Goal: Information Seeking & Learning: Learn about a topic

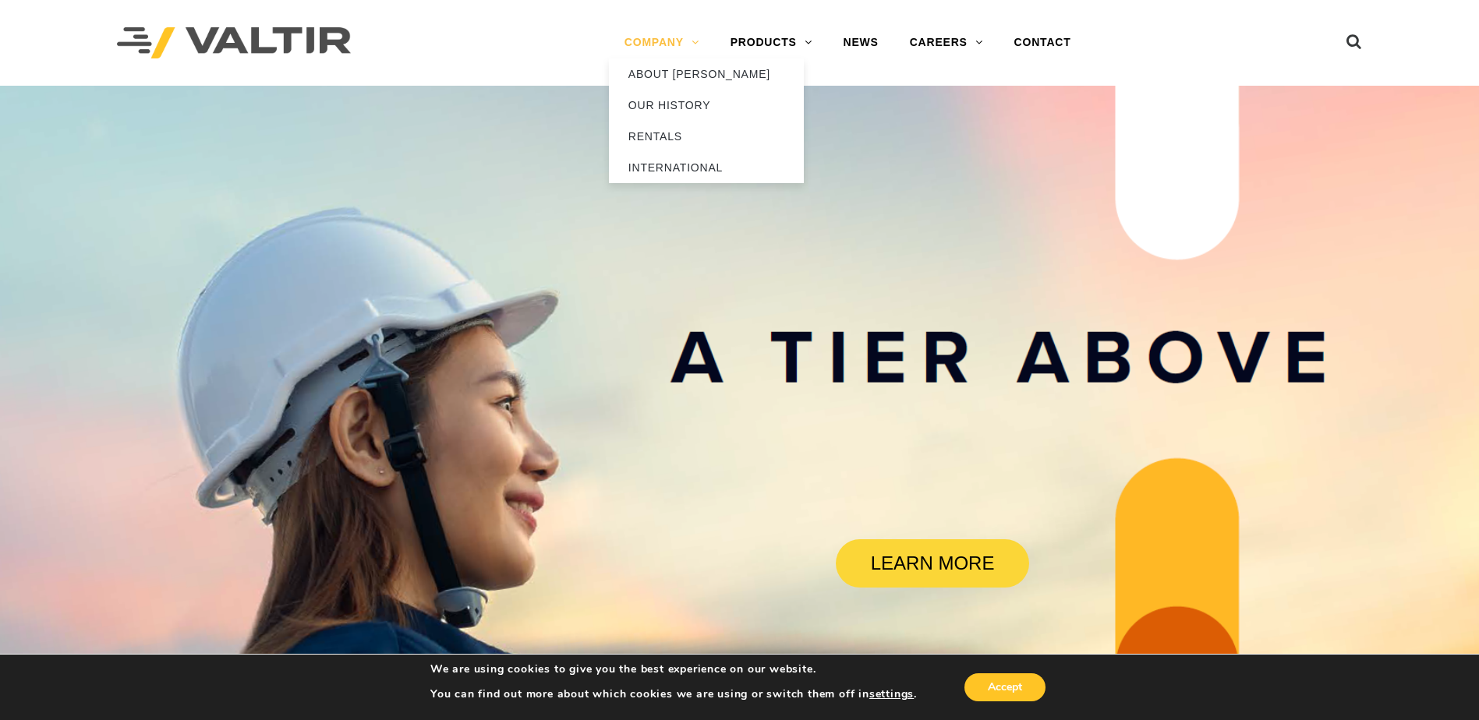
click at [649, 43] on link "COMPANY" at bounding box center [662, 42] width 106 height 31
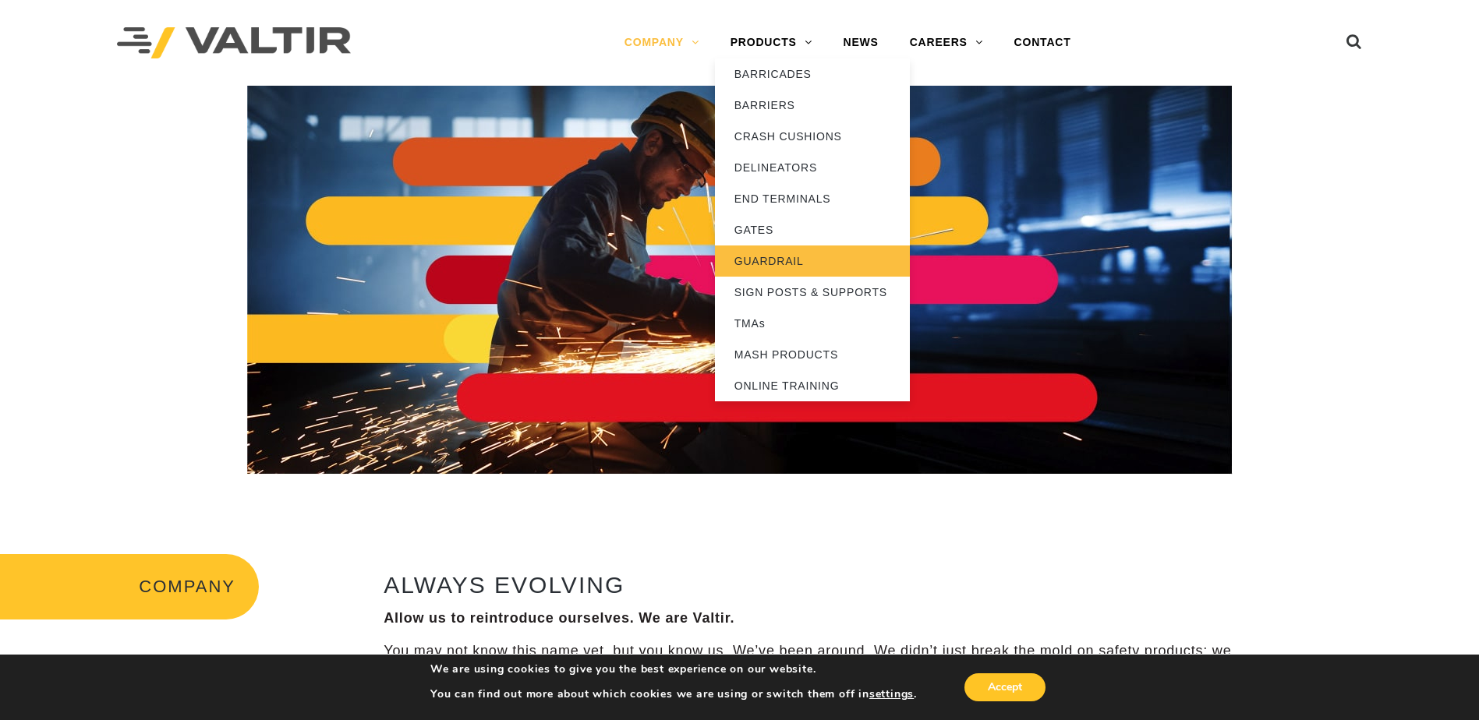
click at [813, 261] on link "GUARDRAIL" at bounding box center [812, 261] width 195 height 31
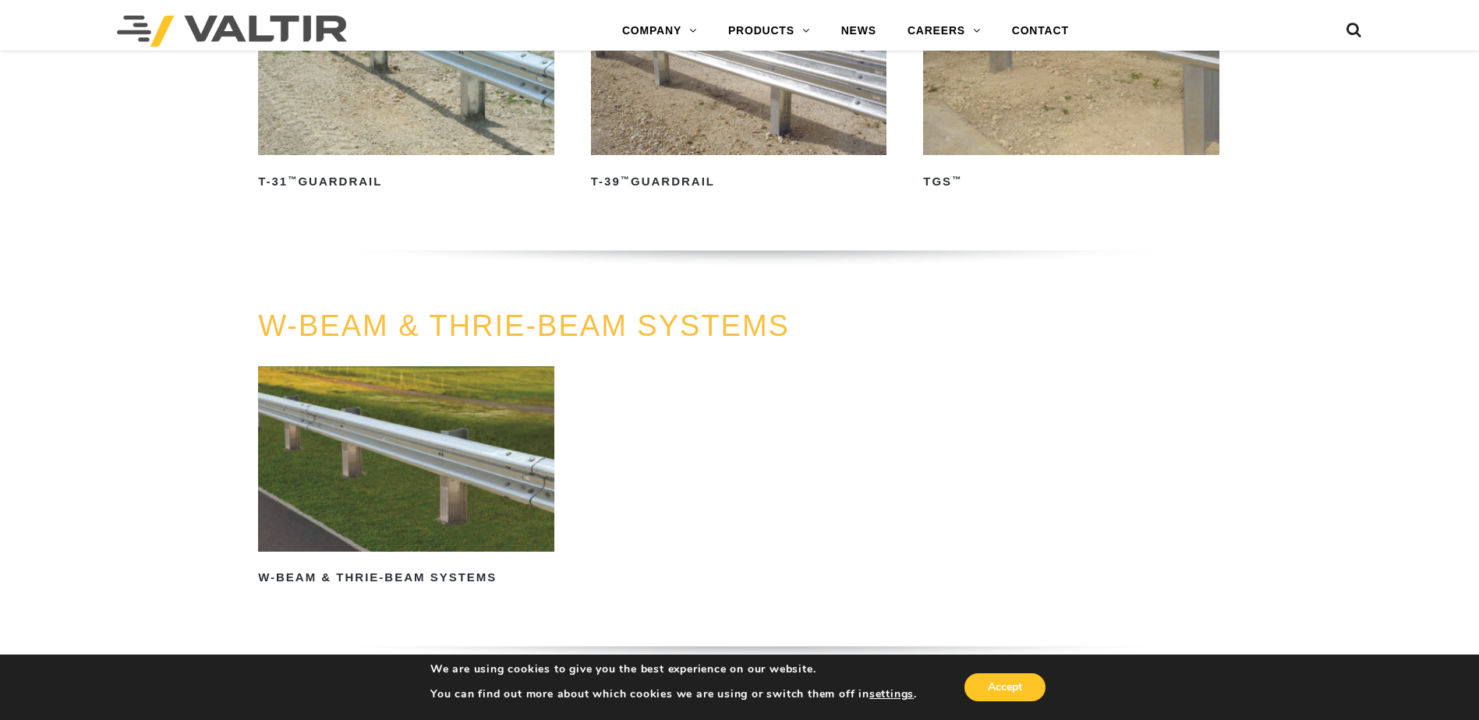
scroll to position [1169, 0]
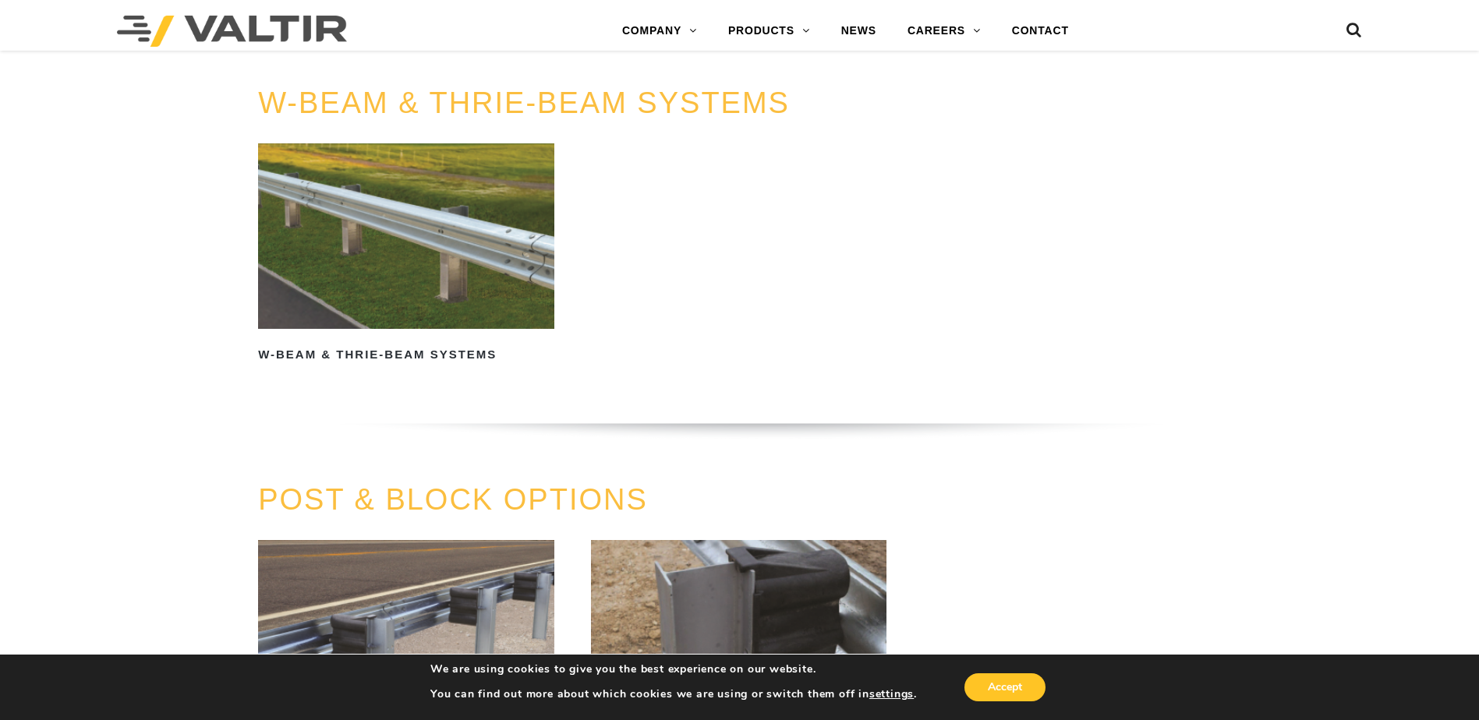
click at [398, 217] on img at bounding box center [406, 235] width 296 height 185
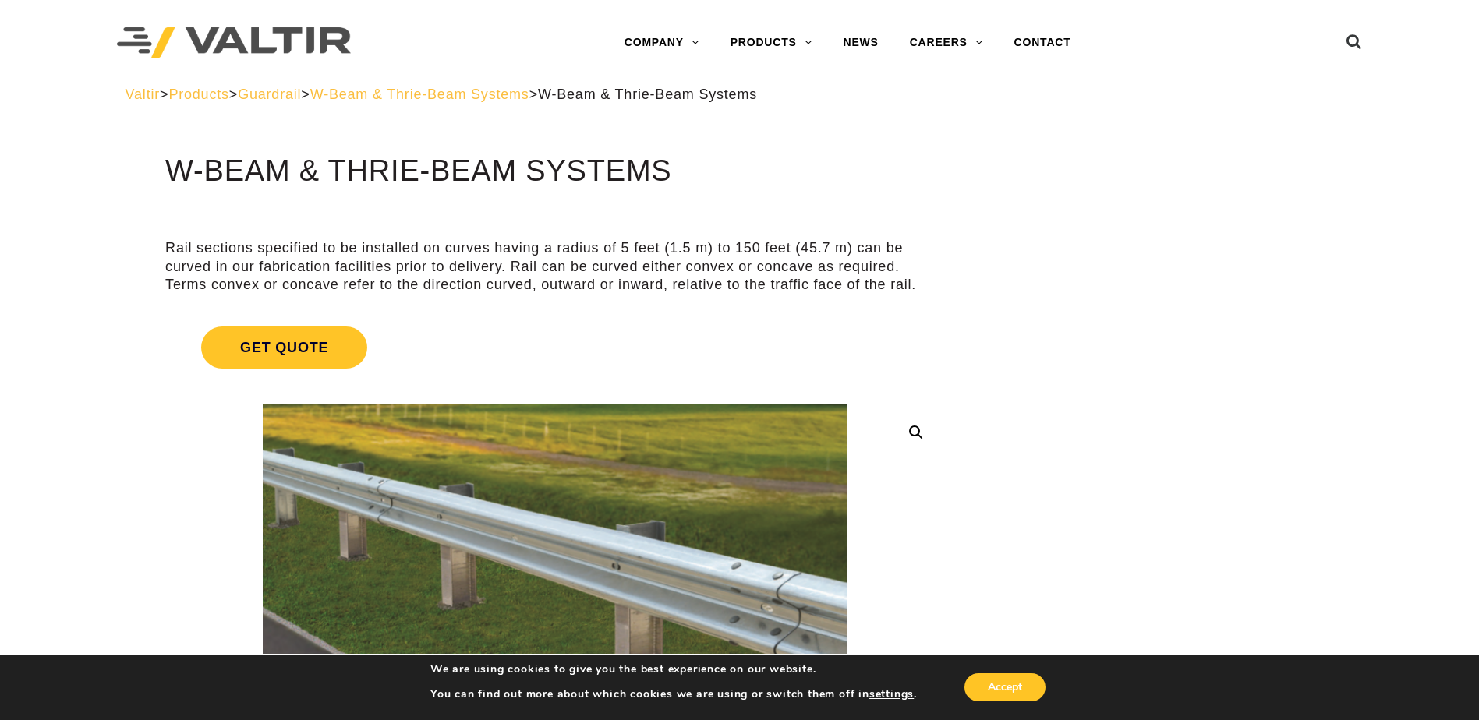
click at [498, 95] on span "W-Beam & Thrie-Beam Systems" at bounding box center [419, 95] width 219 height 16
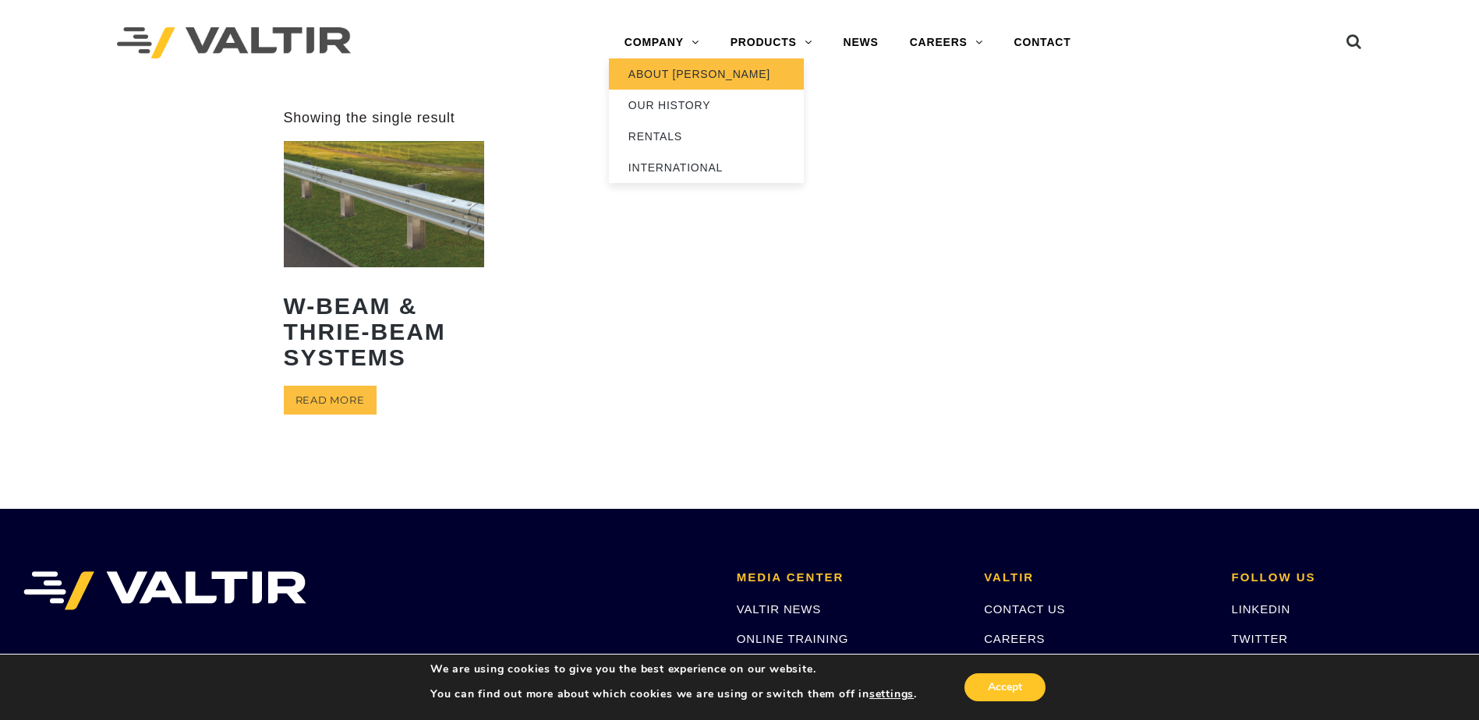
click at [691, 75] on link "ABOUT [PERSON_NAME]" at bounding box center [706, 73] width 195 height 31
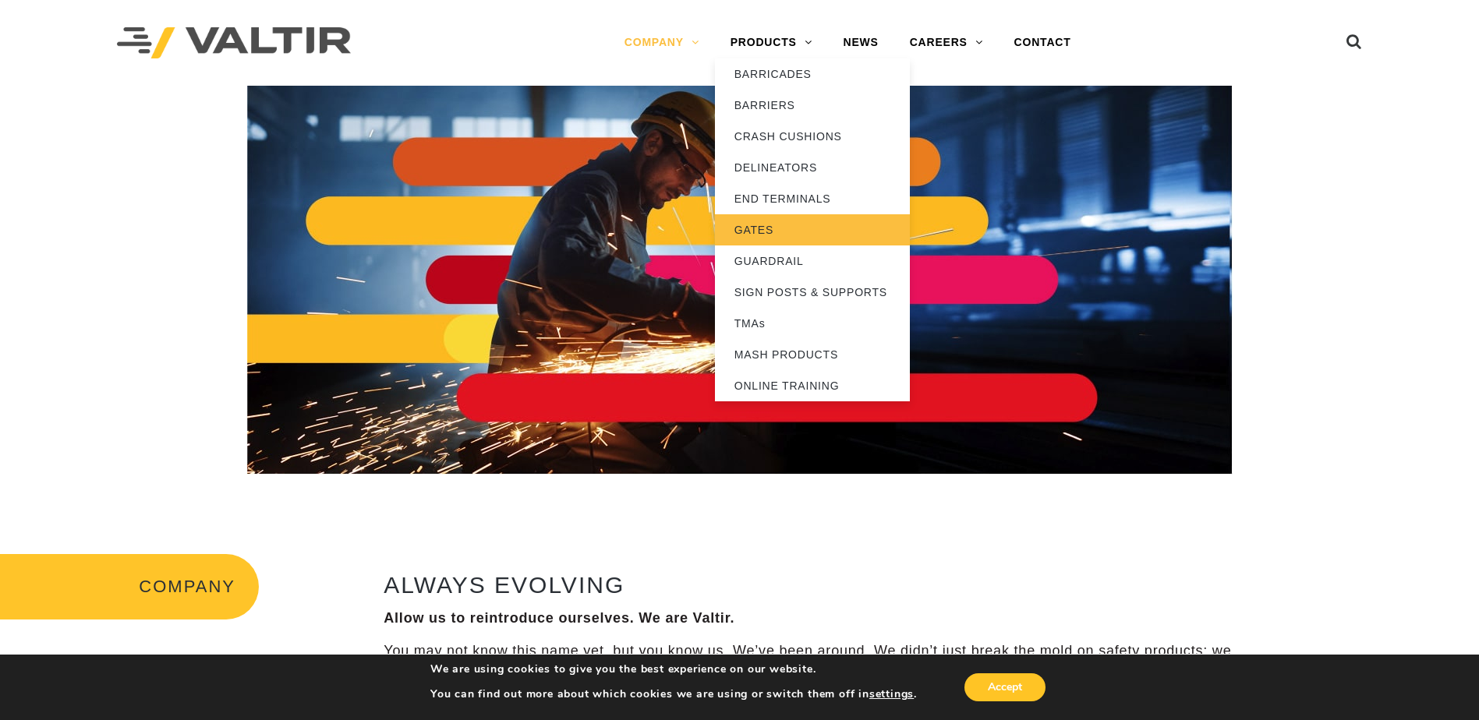
click at [801, 237] on link "GATES" at bounding box center [812, 229] width 195 height 31
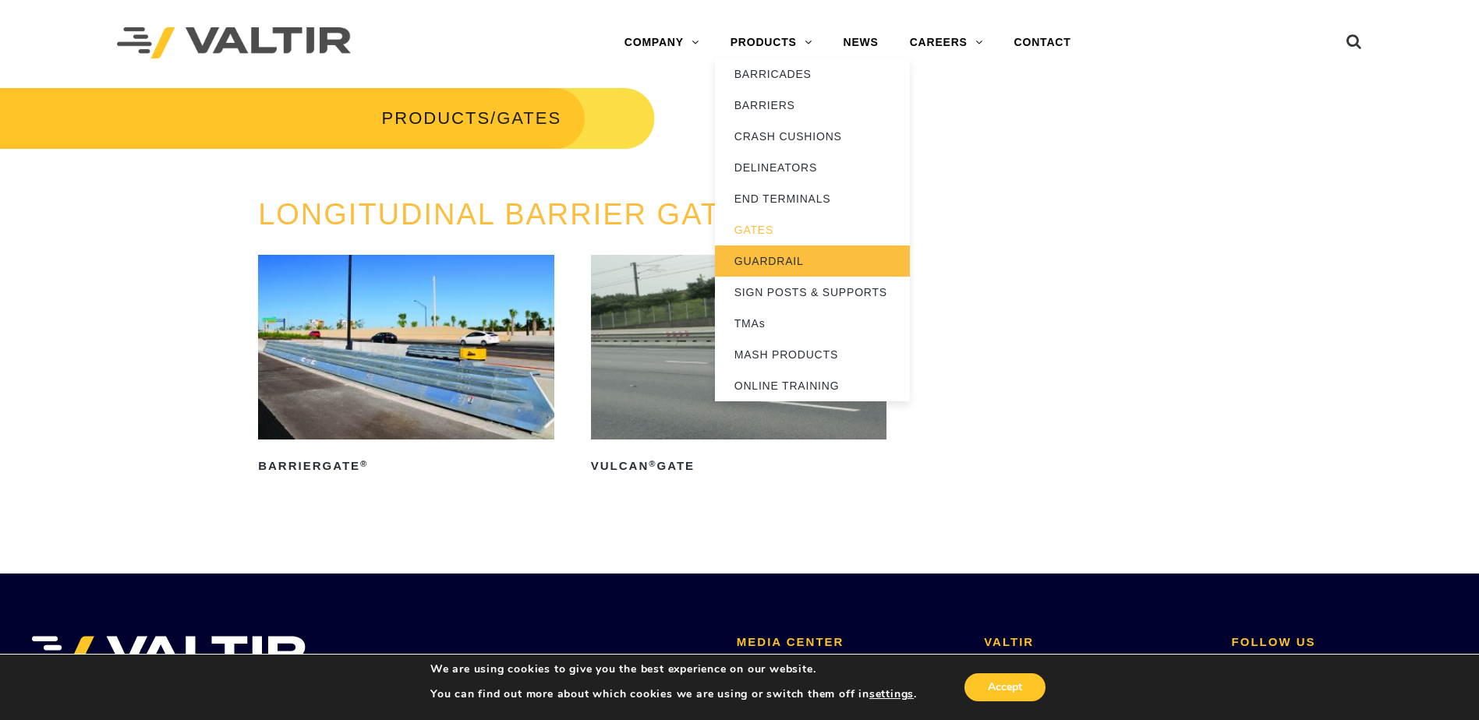
click at [773, 261] on link "GUARDRAIL" at bounding box center [812, 261] width 195 height 31
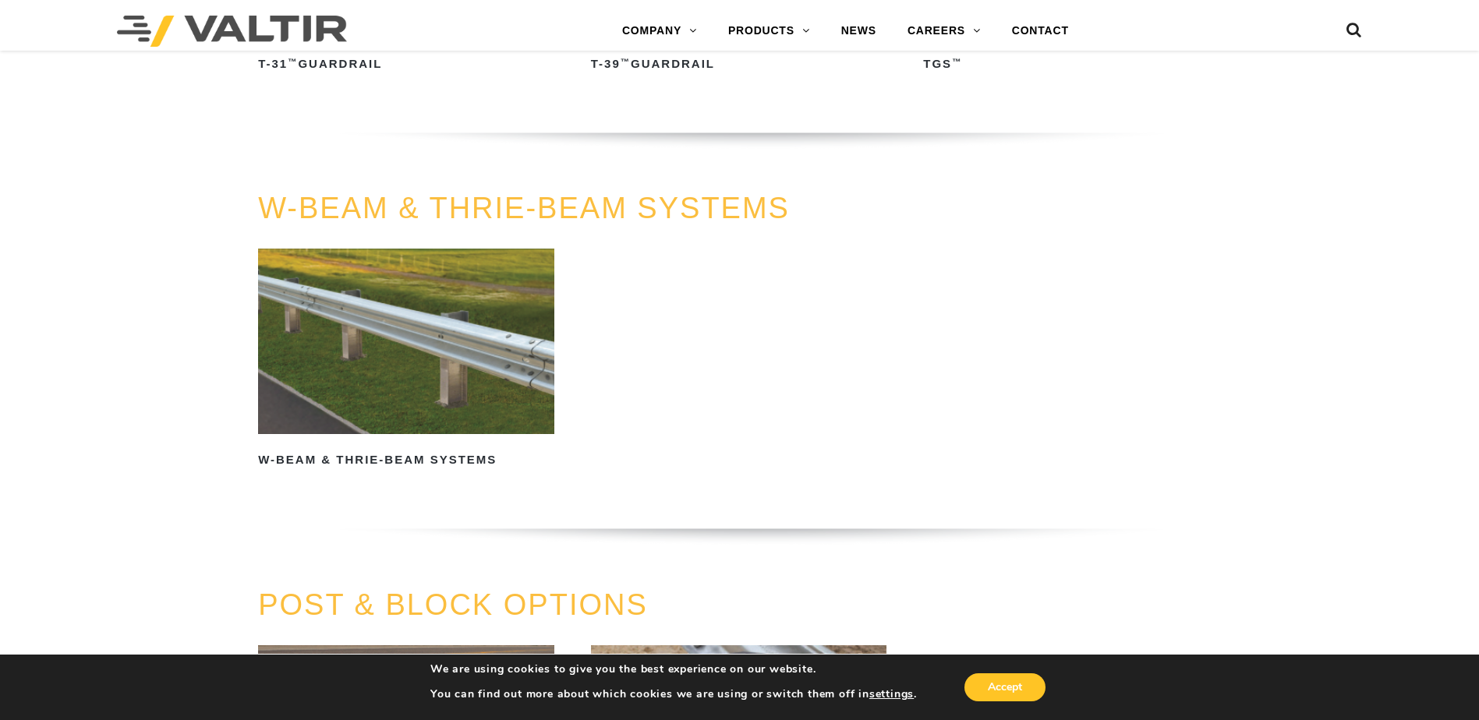
scroll to position [1091, 0]
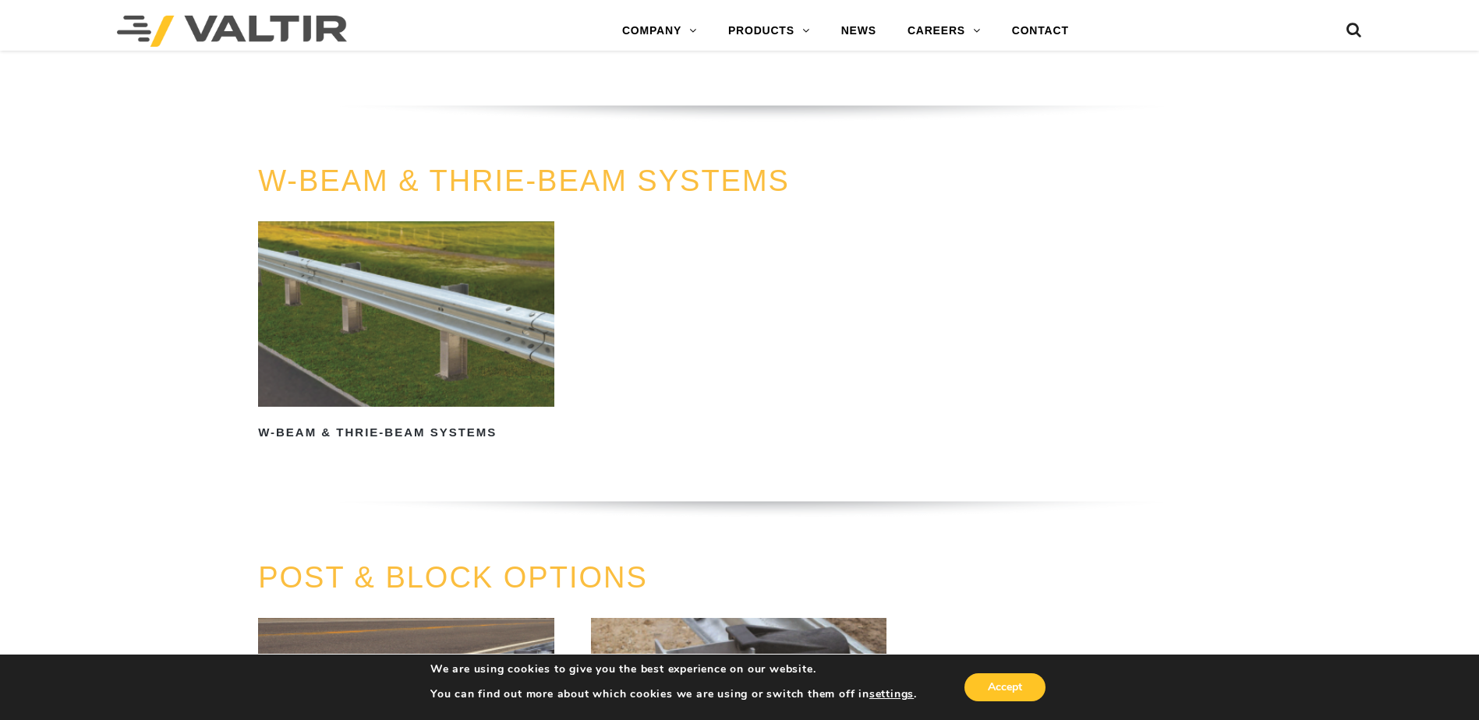
click at [491, 288] on img at bounding box center [406, 313] width 296 height 185
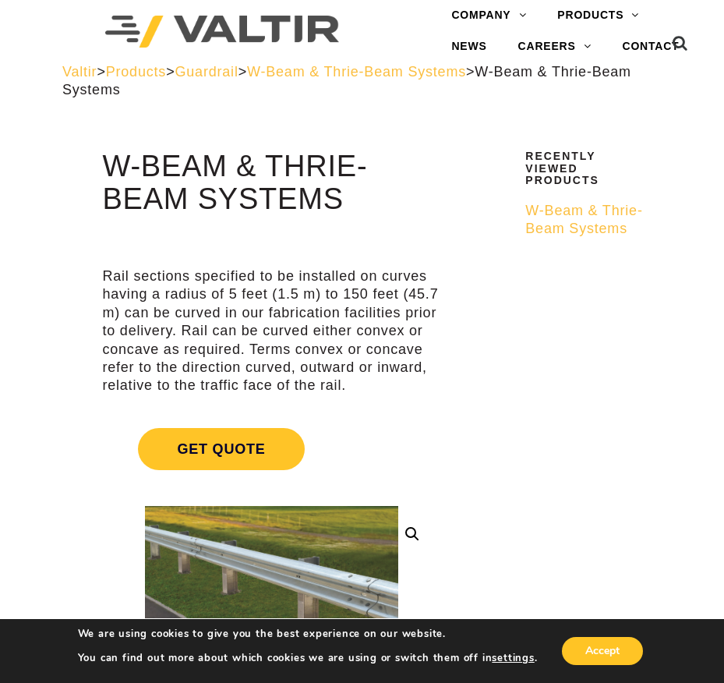
click at [238, 76] on span "Guardrail" at bounding box center [206, 72] width 63 height 16
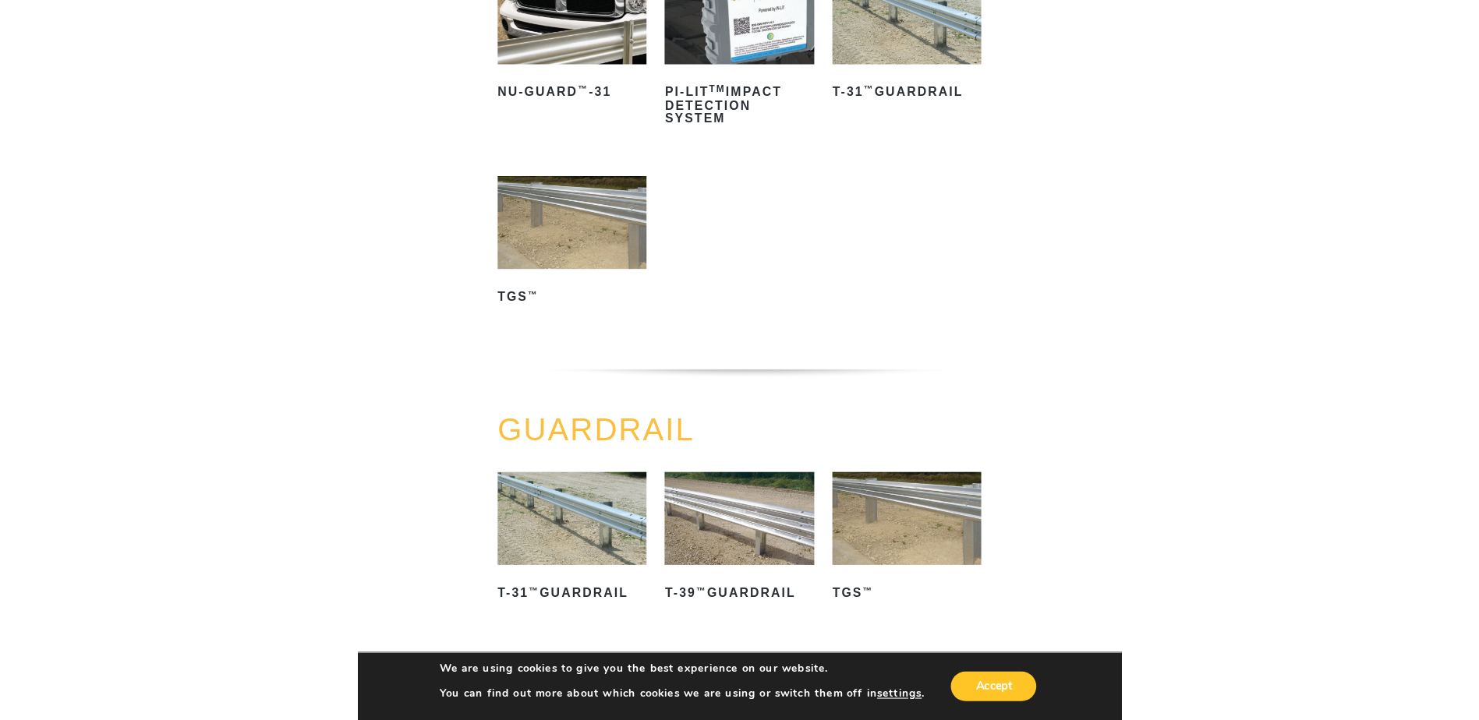
scroll to position [78, 0]
